Goal: Check status

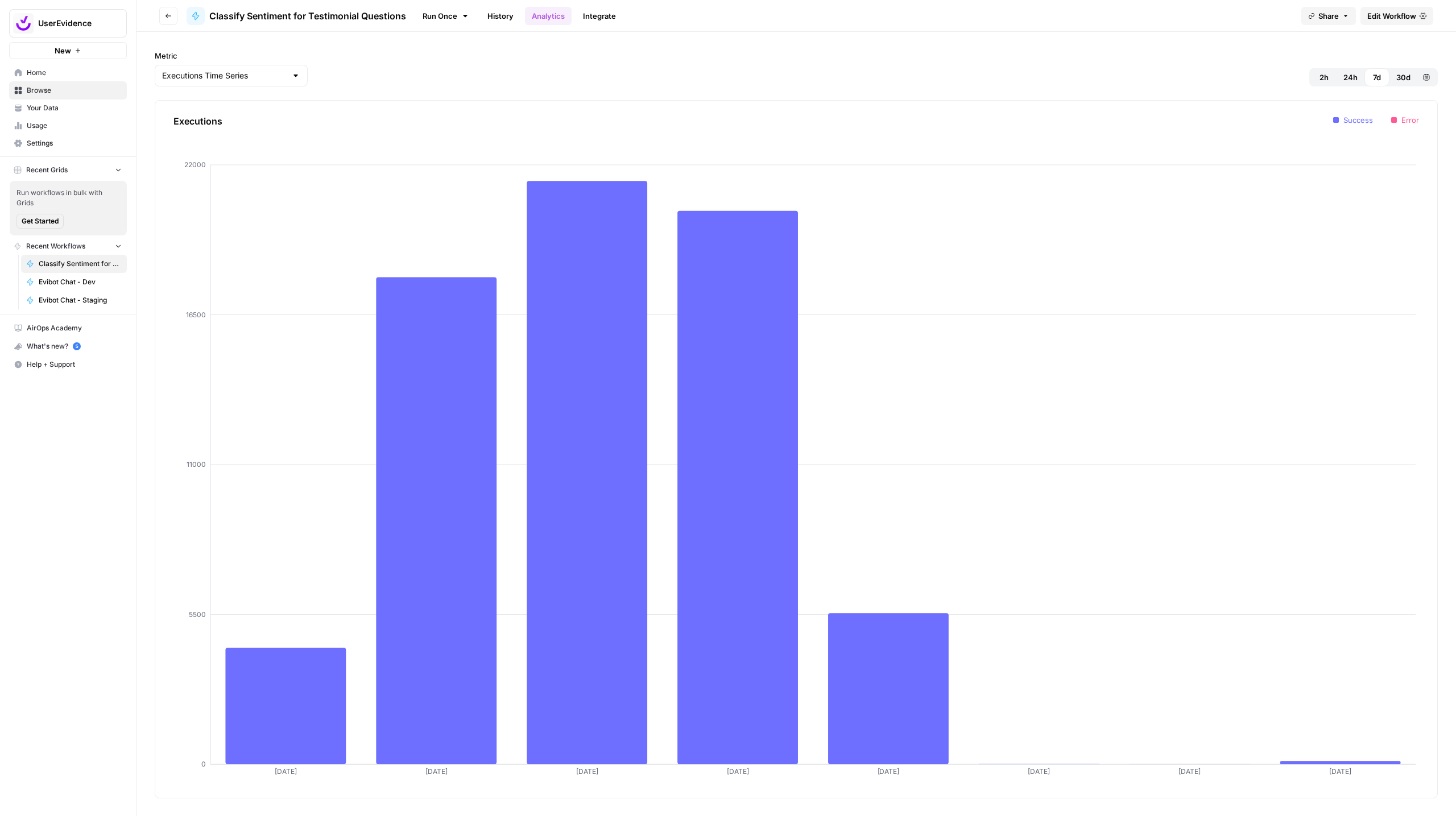
click at [931, 68] on div "Metric Executions Time Series 2h 24h 7d 30d Custom range" at bounding box center [796, 68] width 1284 height 37
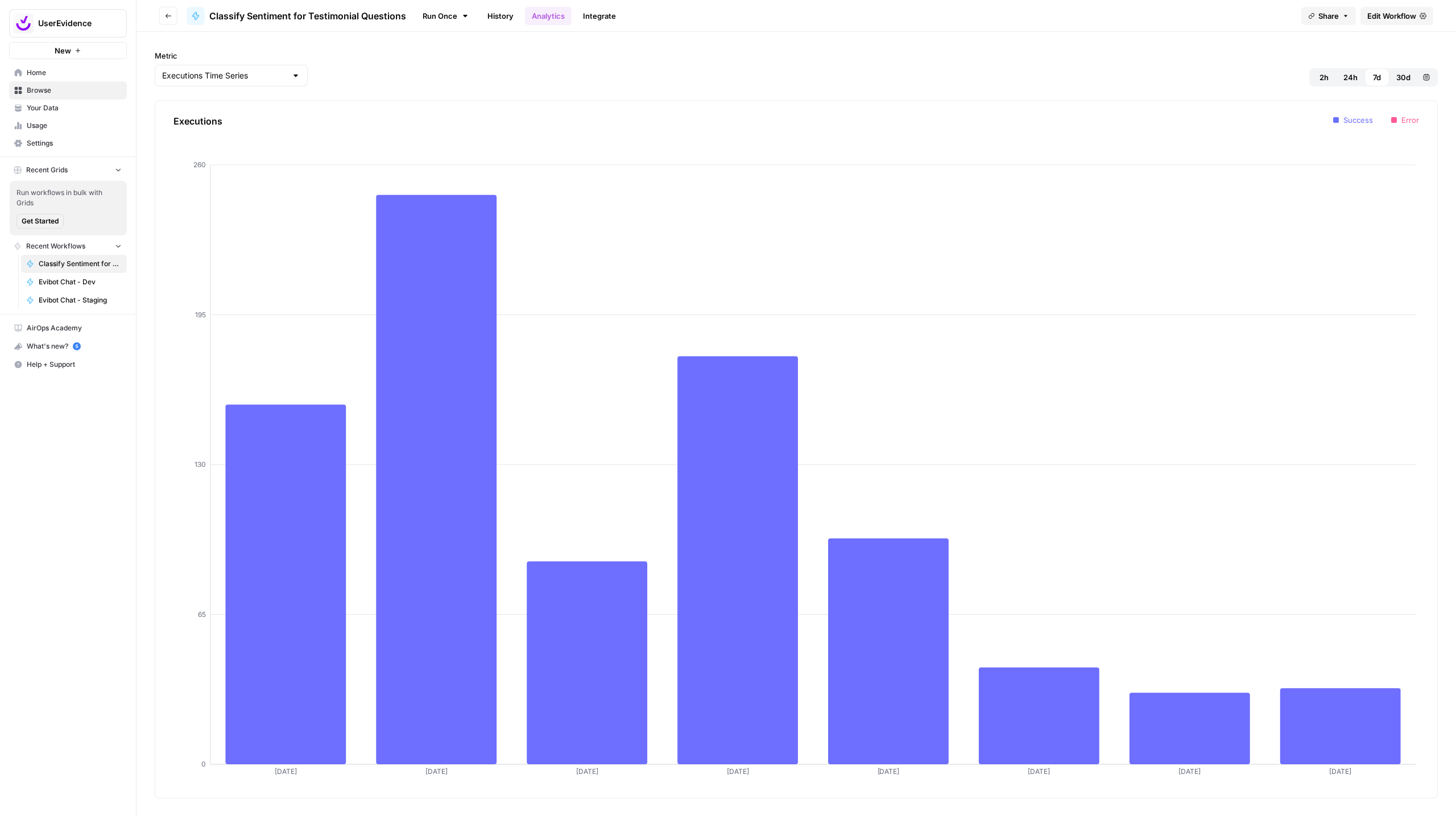
click at [1400, 80] on span "30d" at bounding box center [1403, 78] width 14 height 11
